Goal: Task Accomplishment & Management: Complete application form

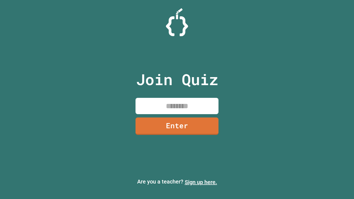
click at [201, 182] on link "Sign up here." at bounding box center [201, 182] width 32 height 7
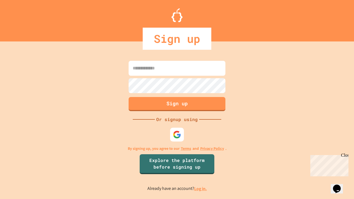
click at [201, 189] on link "Log in." at bounding box center [200, 189] width 13 height 6
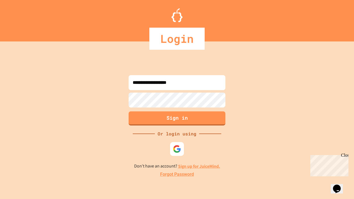
type input "**********"
